Goal: Task Accomplishment & Management: Complete application form

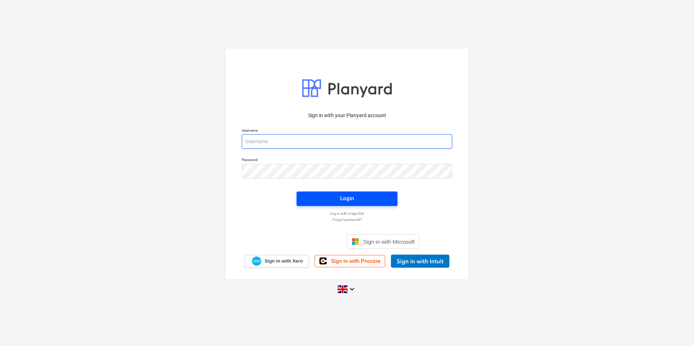
type input "[PERSON_NAME][EMAIL_ADDRESS][PERSON_NAME][DOMAIN_NAME]"
click at [350, 200] on div "Login" at bounding box center [347, 198] width 14 height 9
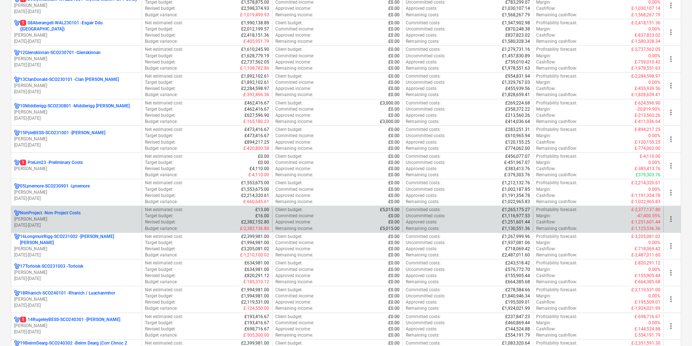
scroll to position [400, 0]
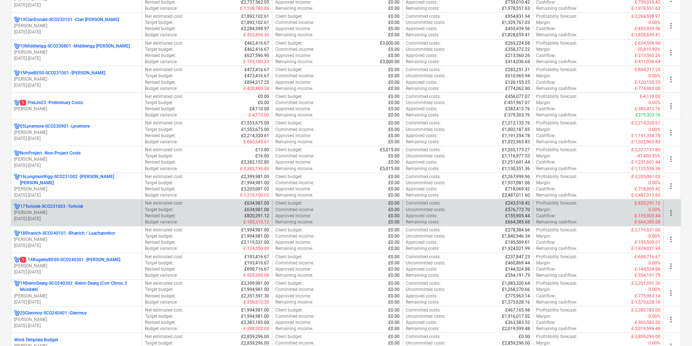
click at [78, 205] on p "17Torloisk-SCO231003 - Torloisk" at bounding box center [51, 207] width 63 height 6
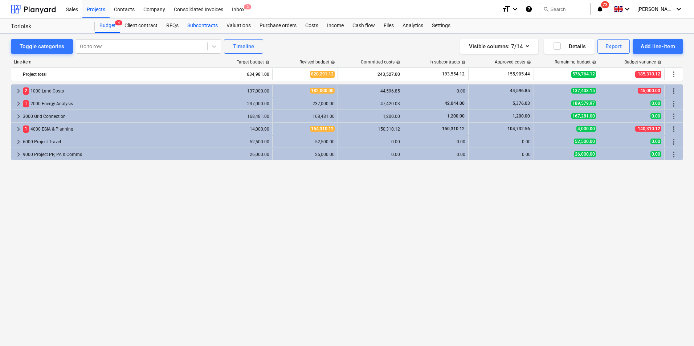
click at [195, 28] on div "Subcontracts" at bounding box center [202, 26] width 39 height 15
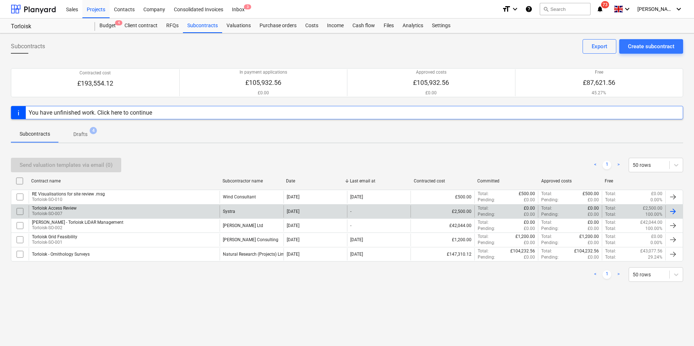
click at [121, 207] on div "Torloisk Access Review Torloisk-SO-007" at bounding box center [124, 212] width 191 height 12
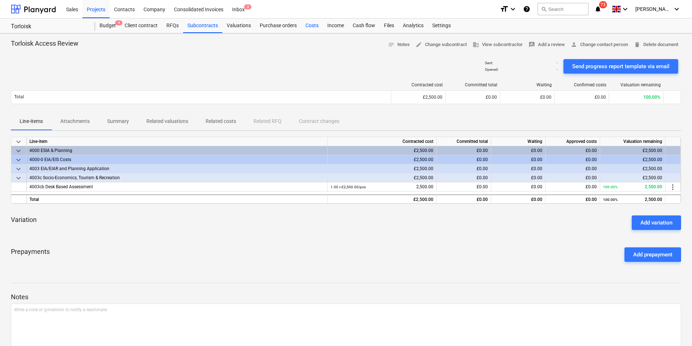
click at [304, 23] on div "Costs" at bounding box center [312, 26] width 22 height 15
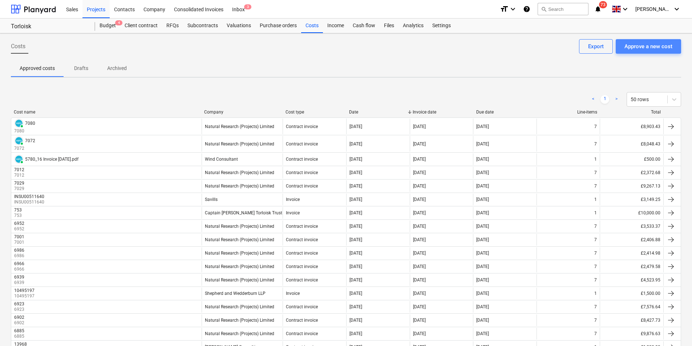
click at [636, 43] on div "Approve a new cost" at bounding box center [648, 46] width 48 height 9
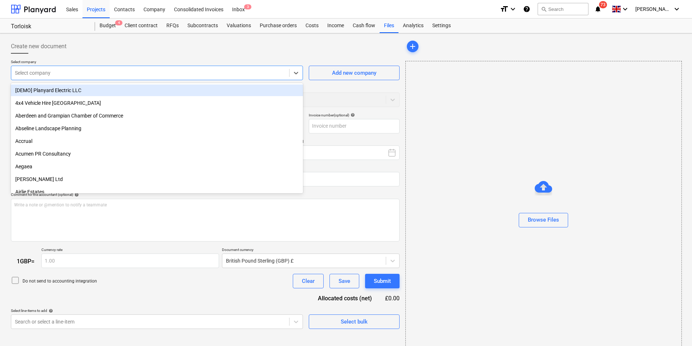
click at [160, 66] on div "Select company" at bounding box center [157, 73] width 292 height 15
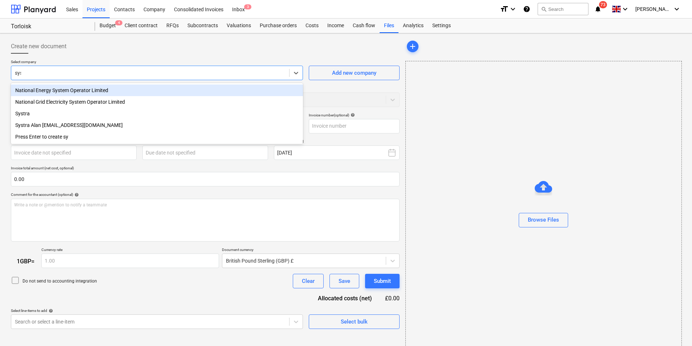
type input "syst"
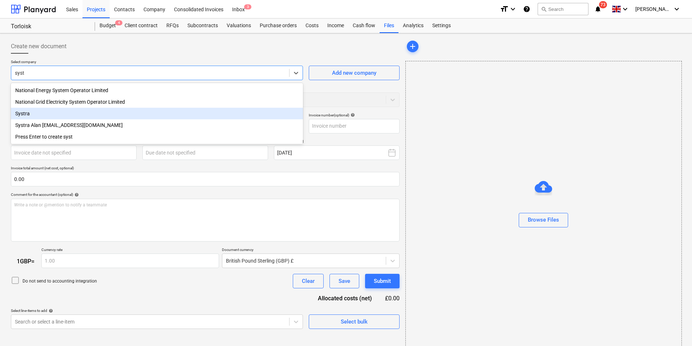
click at [111, 113] on div "Systra" at bounding box center [157, 114] width 292 height 12
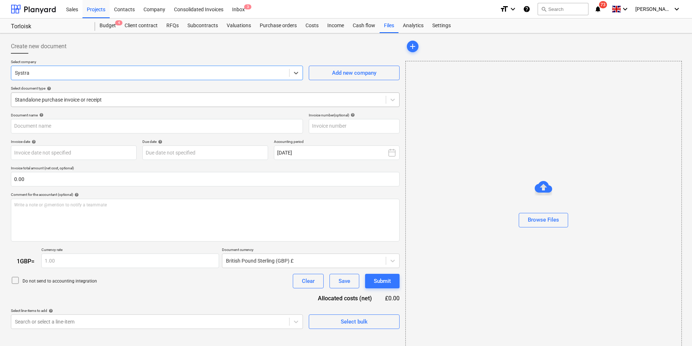
click at [131, 104] on div at bounding box center [198, 99] width 367 height 7
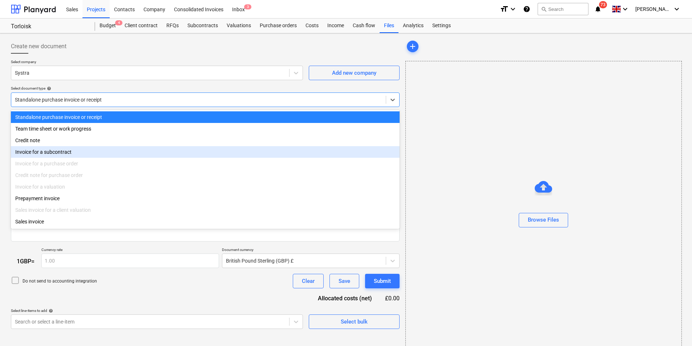
click at [97, 151] on div "Invoice for a subcontract" at bounding box center [205, 152] width 389 height 12
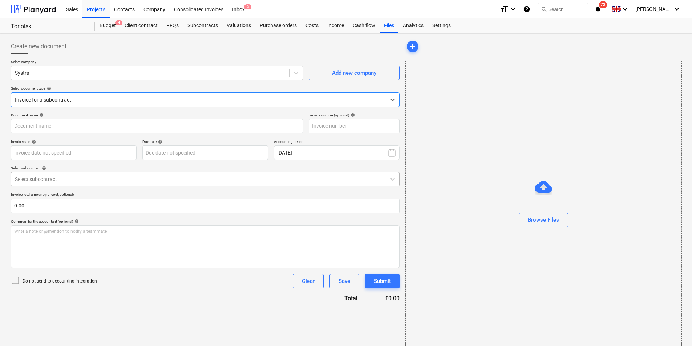
click at [82, 175] on div "Select subcontract" at bounding box center [198, 179] width 374 height 10
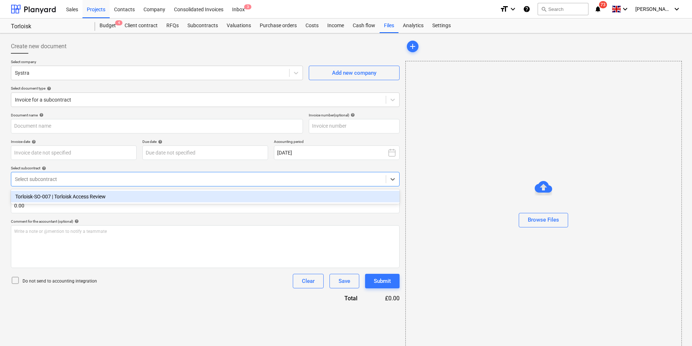
click at [88, 196] on div "Torloisk-SO-007 | Torloisk Access Review" at bounding box center [205, 197] width 389 height 12
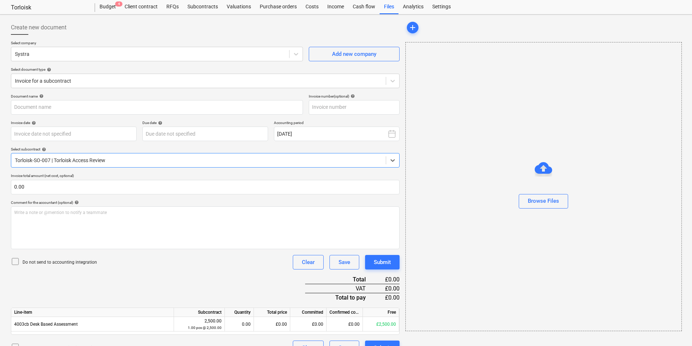
scroll to position [34, 0]
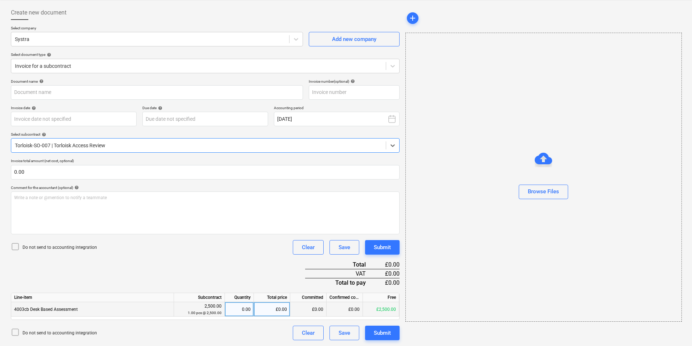
click at [242, 311] on div "0.00" at bounding box center [239, 310] width 23 height 15
type input "1"
click at [207, 260] on div "Document name help Invoice number (optional) help Invoice date help Press the d…" at bounding box center [205, 209] width 389 height 261
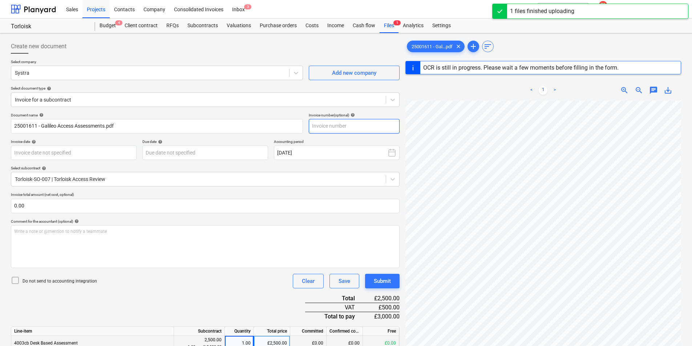
click at [359, 127] on input "text" at bounding box center [354, 126] width 91 height 15
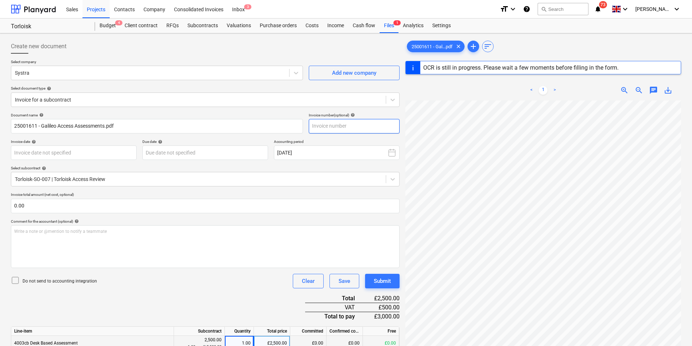
type input "25001611"
type input "[DATE]"
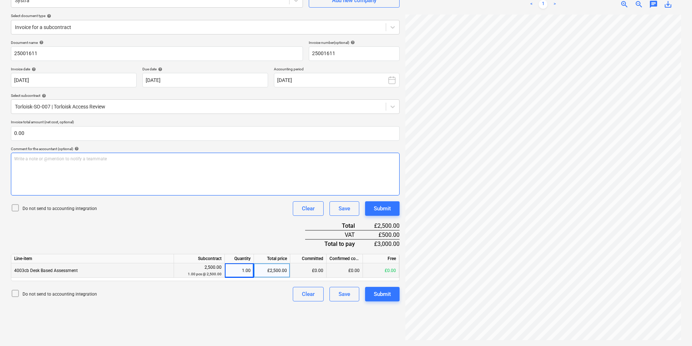
scroll to position [16, 106]
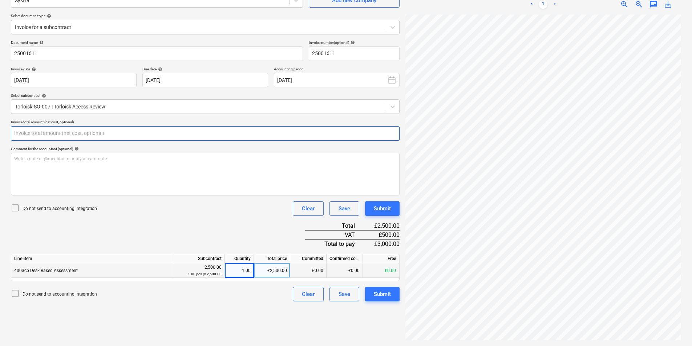
click at [101, 140] on input "text" at bounding box center [205, 133] width 389 height 15
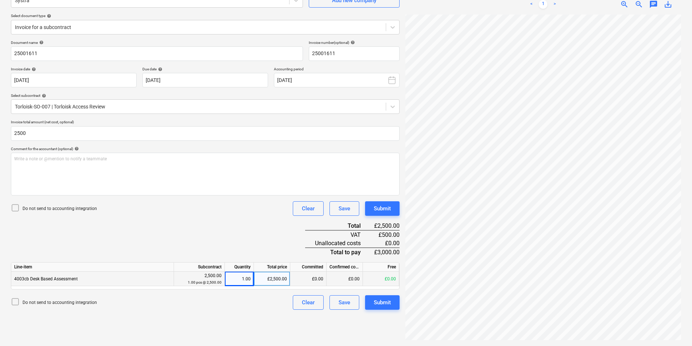
type input "2,500.00"
click at [134, 239] on div "Document name help 25001611 Invoice number (optional) help 25001611 Invoice dat…" at bounding box center [205, 175] width 389 height 270
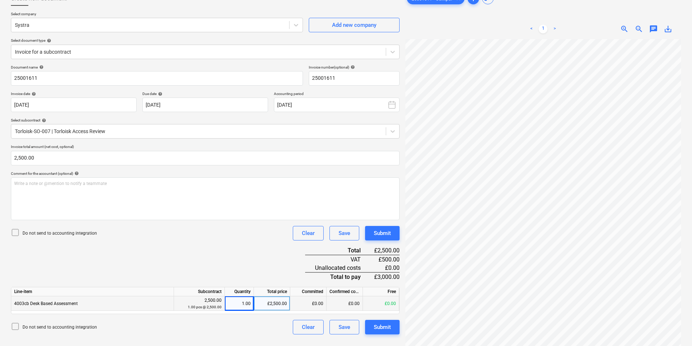
scroll to position [73, 0]
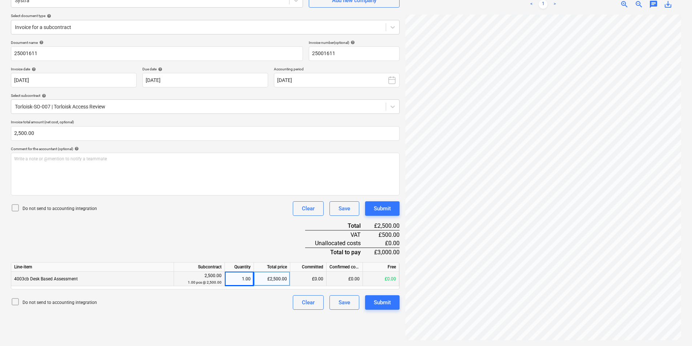
click at [128, 225] on div "Document name help 25001611 Invoice number (optional) help 25001611 Invoice dat…" at bounding box center [205, 175] width 389 height 270
click at [374, 302] on div "Submit" at bounding box center [382, 302] width 17 height 9
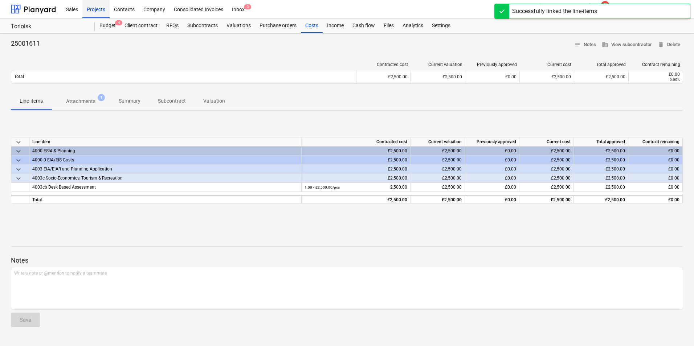
click at [92, 7] on div "Projects" at bounding box center [95, 9] width 27 height 19
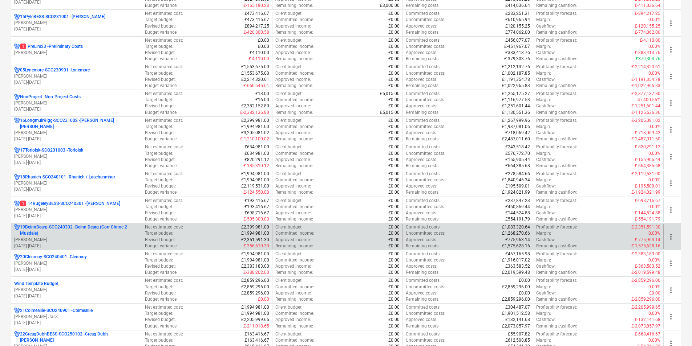
scroll to position [472, 0]
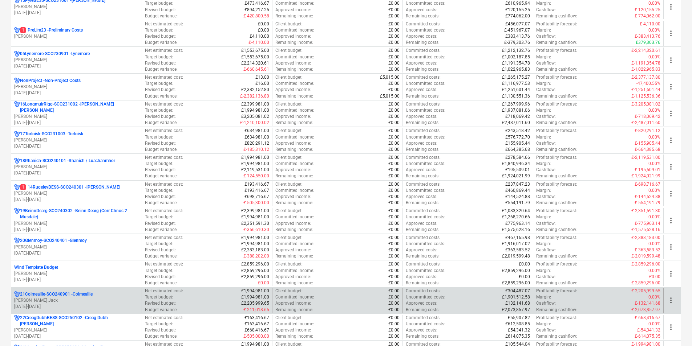
click at [90, 300] on p "[PERSON_NAME] Jack" at bounding box center [76, 301] width 125 height 6
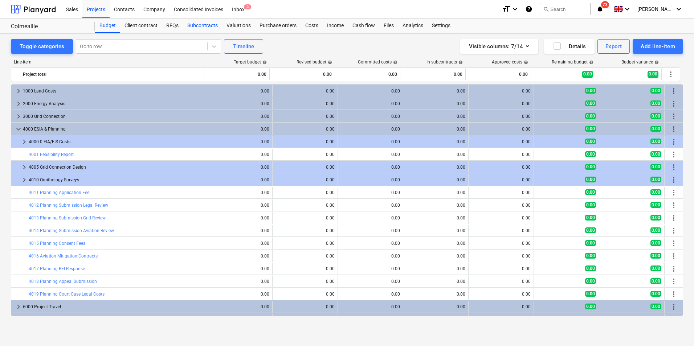
click at [190, 32] on div "Subcontracts" at bounding box center [202, 26] width 39 height 15
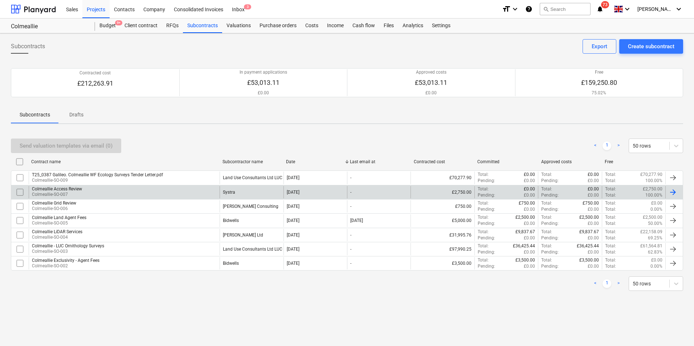
click at [129, 193] on div "Colmeallie Access Review Colmeallie-SO-007" at bounding box center [124, 192] width 191 height 12
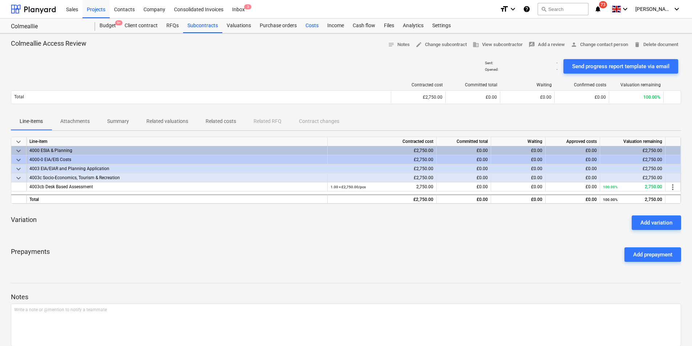
click at [304, 27] on div "Costs" at bounding box center [312, 26] width 22 height 15
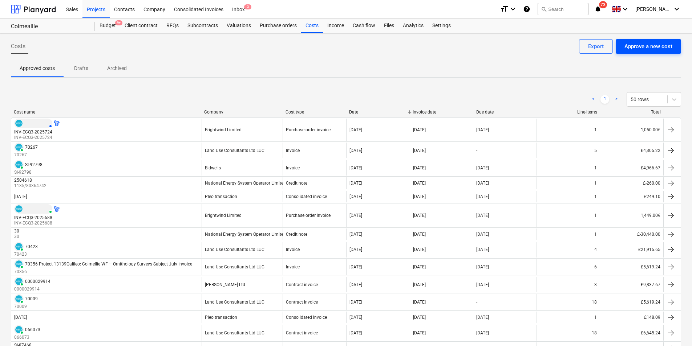
click at [628, 42] on div "Approve a new cost" at bounding box center [648, 46] width 48 height 9
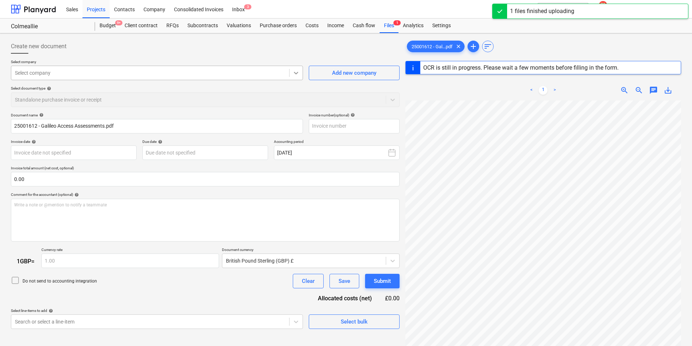
type input "25001612"
type input "[DATE]"
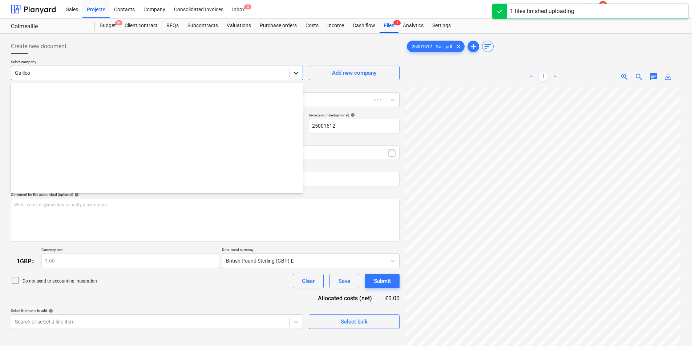
click at [296, 77] on div at bounding box center [295, 72] width 13 height 13
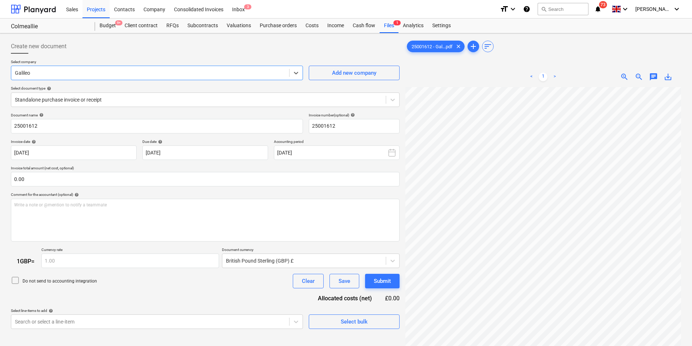
drag, startPoint x: 85, startPoint y: 76, endPoint x: 13, endPoint y: 72, distance: 72.0
click at [0, 75] on div "Create new document Select company Select is focused ,type to refine list, pres…" at bounding box center [346, 226] width 692 height 386
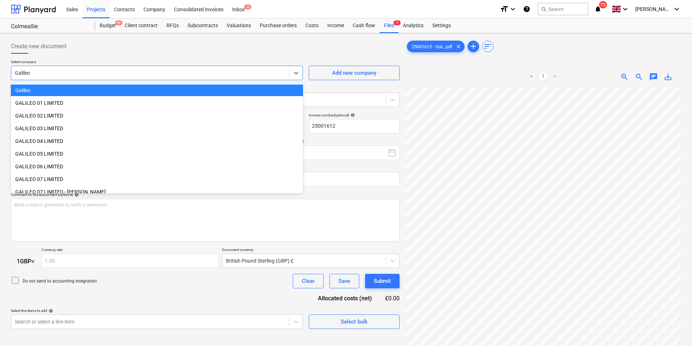
drag, startPoint x: 35, startPoint y: 70, endPoint x: 17, endPoint y: 69, distance: 17.9
click at [17, 69] on div "Galileo" at bounding box center [150, 73] width 278 height 10
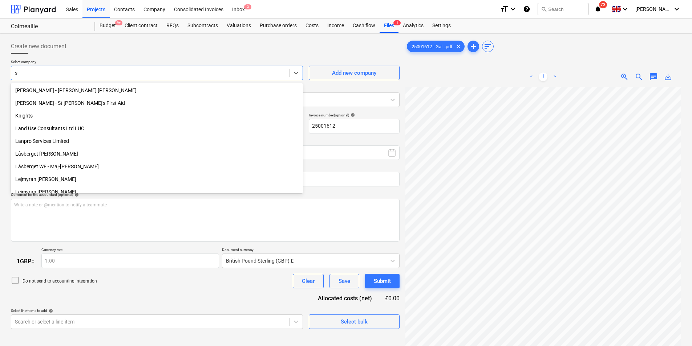
type input "sy"
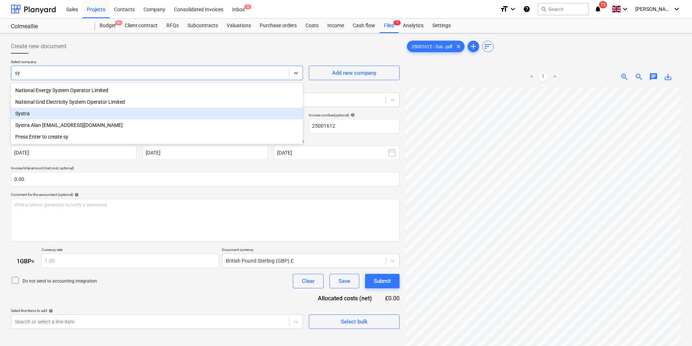
click at [35, 110] on div "Systra" at bounding box center [157, 114] width 292 height 12
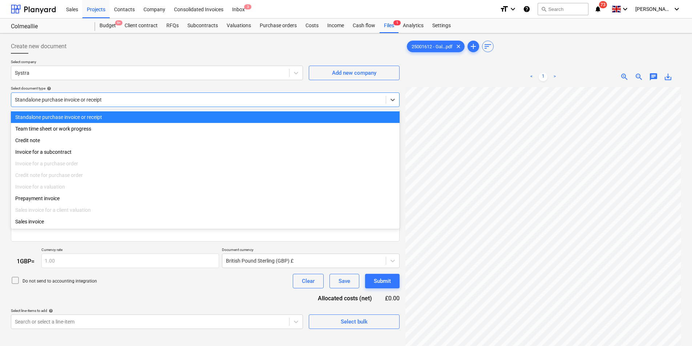
click at [102, 98] on div at bounding box center [198, 99] width 367 height 7
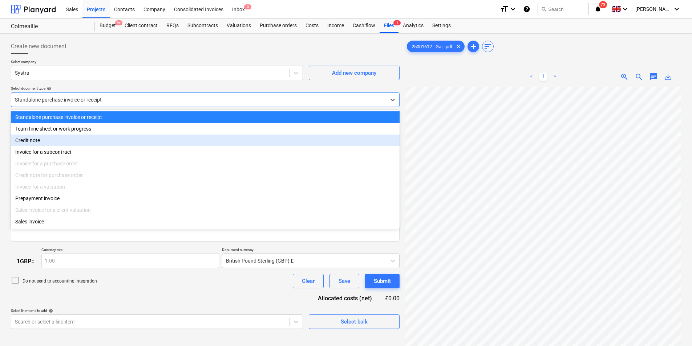
click at [66, 148] on div "Invoice for a subcontract" at bounding box center [205, 152] width 389 height 12
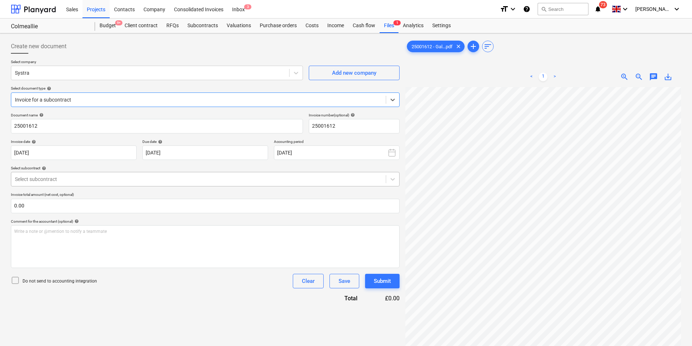
click at [110, 176] on div at bounding box center [198, 179] width 367 height 7
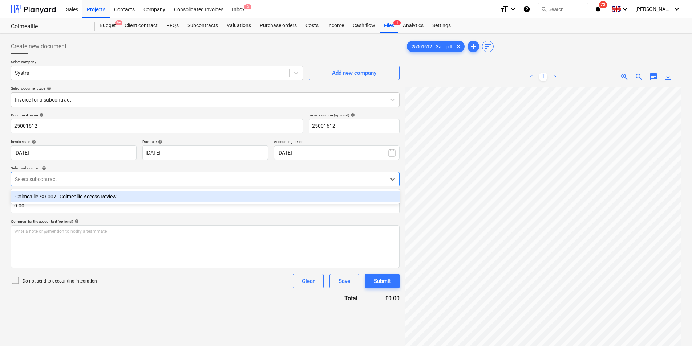
click at [100, 194] on div "Colmeallie-SO-007 | Colmeallie Access Review" at bounding box center [205, 197] width 389 height 12
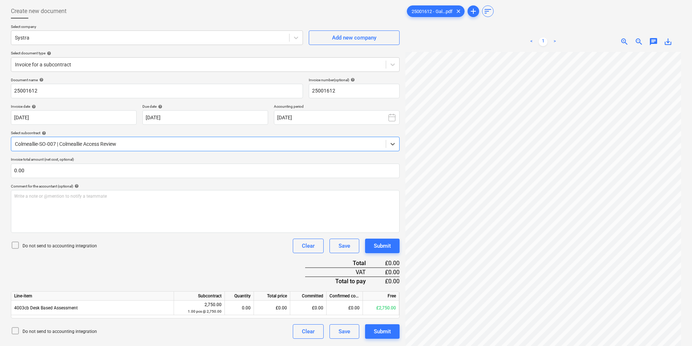
scroll to position [73, 0]
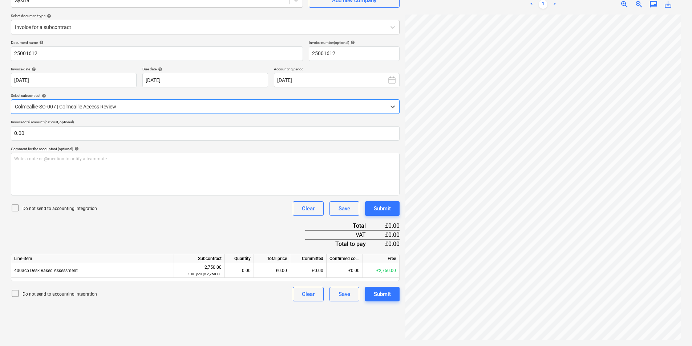
click at [232, 263] on div "Quantity" at bounding box center [239, 259] width 29 height 9
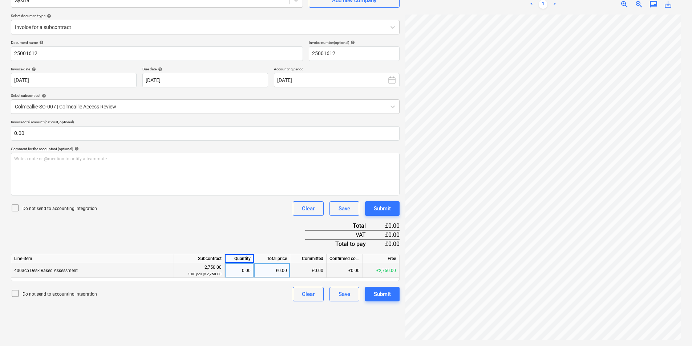
click at [235, 269] on div "0.00" at bounding box center [239, 271] width 23 height 15
type input "1"
click at [186, 228] on div "Document name help 25001612 Invoice number (optional) help 25001612 Invoice dat…" at bounding box center [205, 170] width 389 height 261
click at [160, 242] on div "Document name help 25001612 Invoice number (optional) help 25001612 Invoice dat…" at bounding box center [205, 170] width 389 height 261
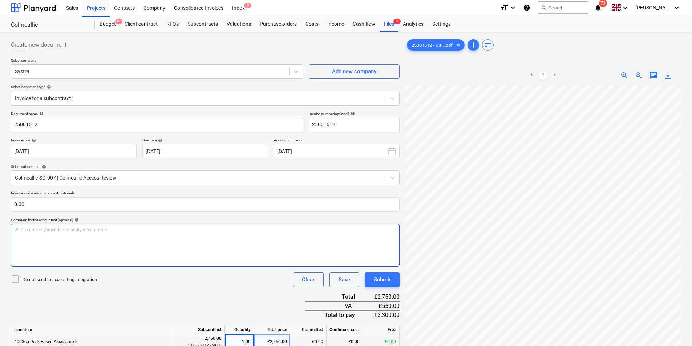
scroll to position [0, 0]
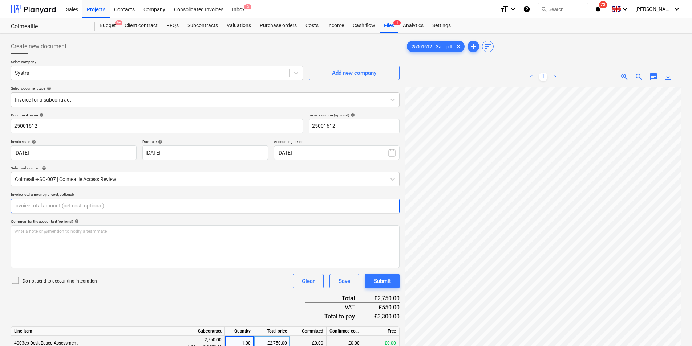
click at [24, 209] on input "text" at bounding box center [205, 206] width 389 height 15
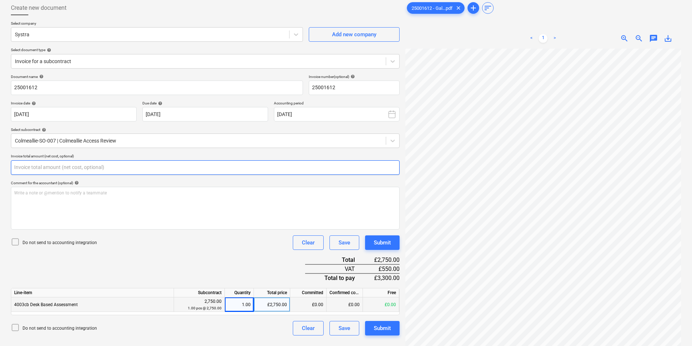
scroll to position [73, 0]
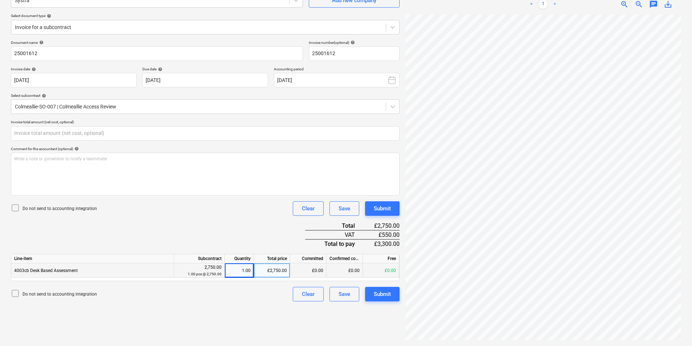
type input "0.00"
click at [251, 219] on div "Document name help 25001612 Invoice number (optional) help 25001612 Invoice dat…" at bounding box center [205, 170] width 389 height 261
click at [383, 293] on div "Submit" at bounding box center [382, 294] width 17 height 9
